Goal: Check status: Check status

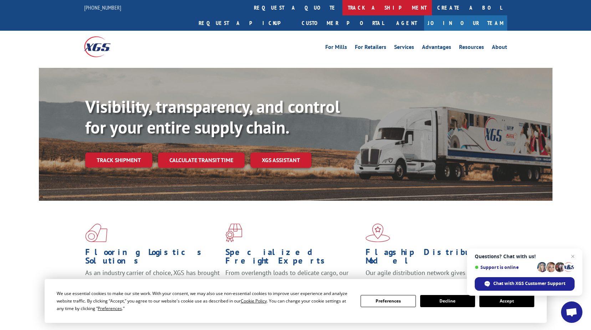
click at [343, 10] on link "track a shipment" at bounding box center [388, 7] width 90 height 15
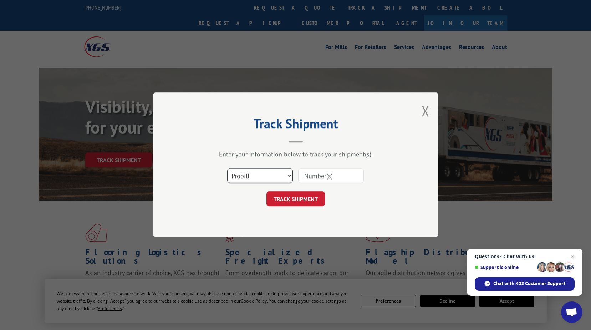
click at [291, 175] on select "Select category... Probill BOL PO" at bounding box center [260, 175] width 66 height 15
select select "bol"
click at [227, 168] on select "Select category... Probill BOL PO" at bounding box center [260, 175] width 66 height 15
paste input "2871664."
type input "2871664."
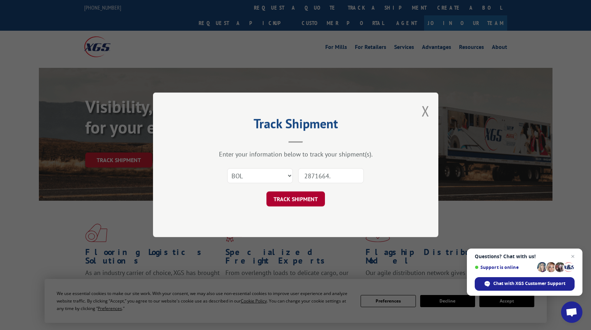
click at [291, 192] on button "TRACK SHIPMENT" at bounding box center [296, 199] width 59 height 15
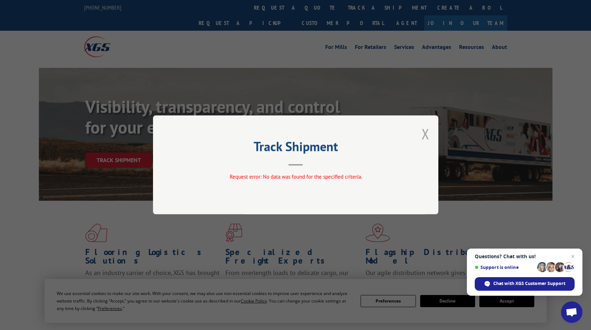
click at [426, 132] on button "Close modal" at bounding box center [426, 133] width 8 height 19
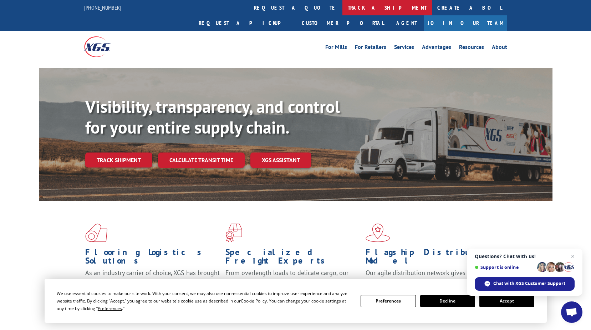
click at [343, 7] on link "track a shipment" at bounding box center [388, 7] width 90 height 15
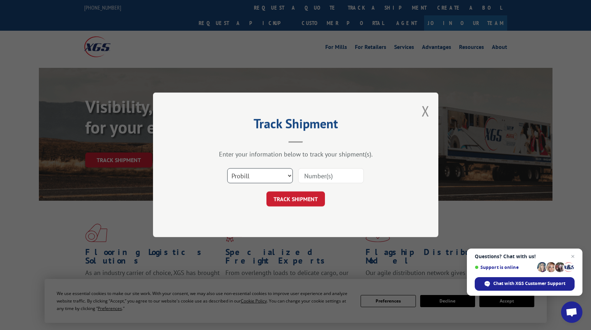
click at [291, 175] on select "Select category... Probill BOL PO" at bounding box center [260, 175] width 66 height 15
select select "bol"
click at [227, 168] on select "Select category... Probill BOL PO" at bounding box center [260, 175] width 66 height 15
click at [306, 175] on input at bounding box center [331, 175] width 66 height 15
type input "2871664"
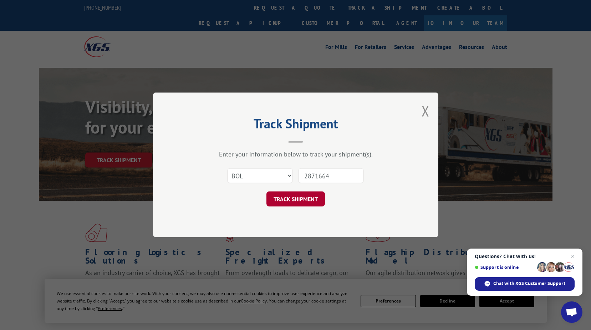
click at [303, 196] on button "TRACK SHIPMENT" at bounding box center [296, 199] width 59 height 15
